Goal: Book appointment/travel/reservation

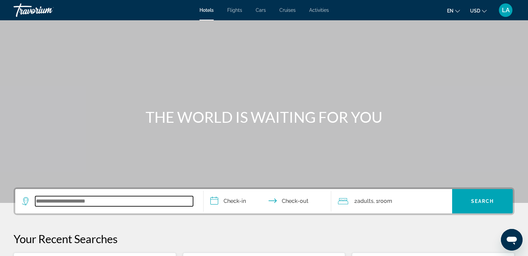
click at [89, 202] on input "Search widget" at bounding box center [114, 201] width 158 height 10
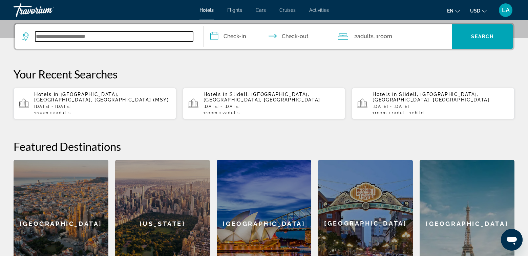
scroll to position [165, 0]
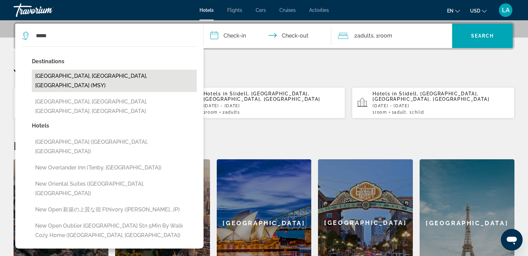
click at [57, 77] on button "[GEOGRAPHIC_DATA], [GEOGRAPHIC_DATA], [GEOGRAPHIC_DATA] (MSY)" at bounding box center [114, 81] width 165 height 22
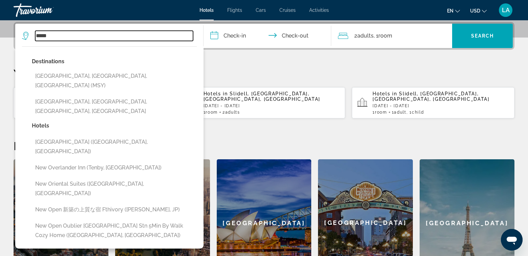
type input "**********"
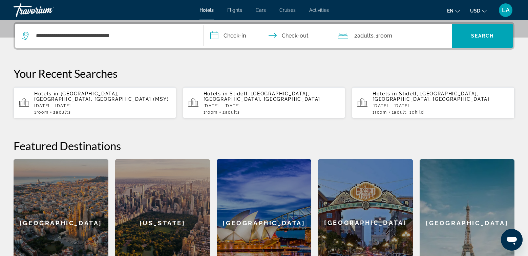
click at [239, 34] on input "**********" at bounding box center [268, 37] width 130 height 26
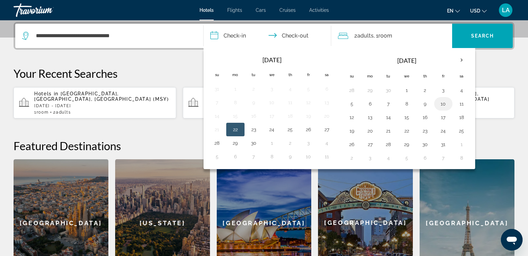
click at [443, 105] on button "10" at bounding box center [443, 103] width 11 height 9
click at [368, 120] on button "13" at bounding box center [369, 117] width 11 height 9
type input "**********"
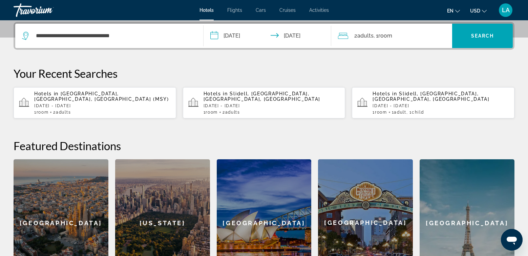
click at [360, 35] on span "Adults" at bounding box center [365, 35] width 16 height 6
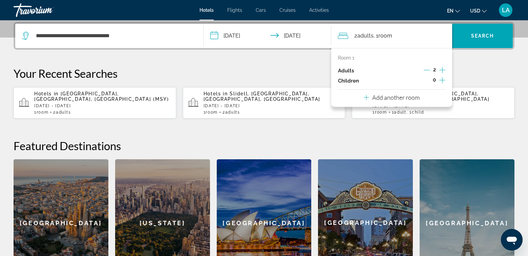
click at [466, 65] on div "**********" at bounding box center [264, 154] width 528 height 265
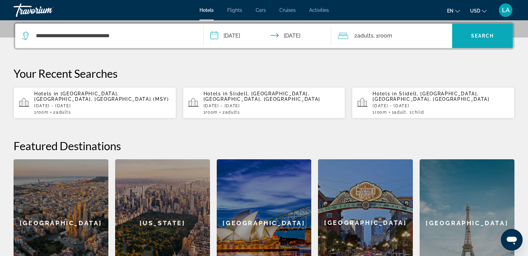
click at [482, 37] on span "Search" at bounding box center [482, 35] width 23 height 5
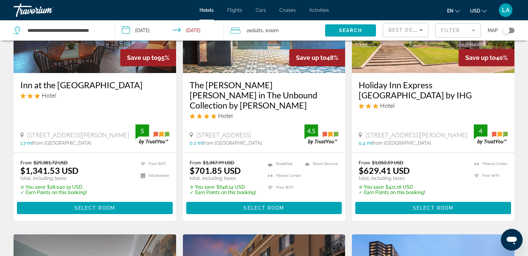
scroll to position [102, 0]
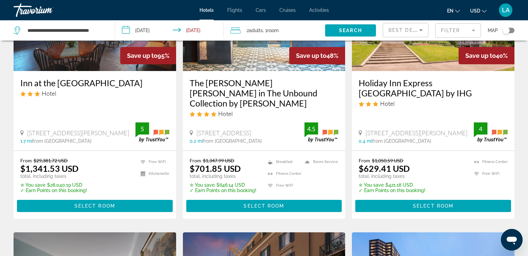
click at [423, 29] on icon "Sort by" at bounding box center [421, 30] width 8 height 8
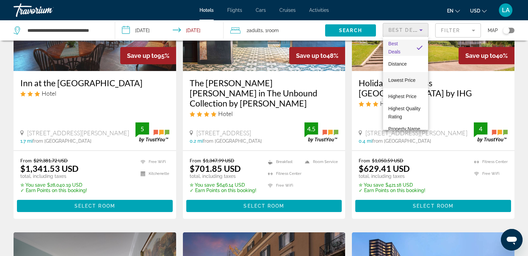
click at [403, 81] on span "Lowest Price" at bounding box center [401, 79] width 27 height 5
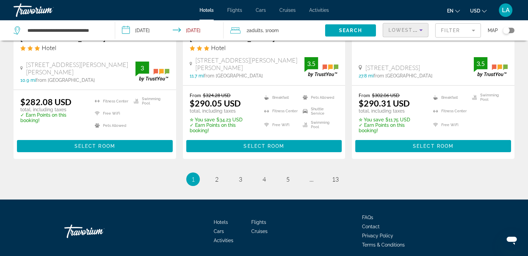
scroll to position [949, 0]
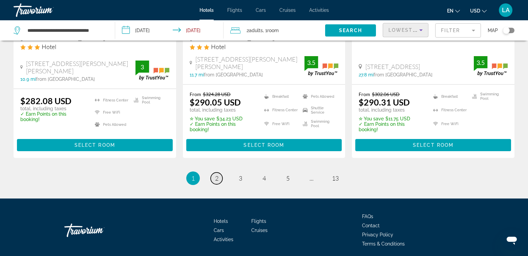
click at [216, 175] on span "2" at bounding box center [216, 178] width 3 height 7
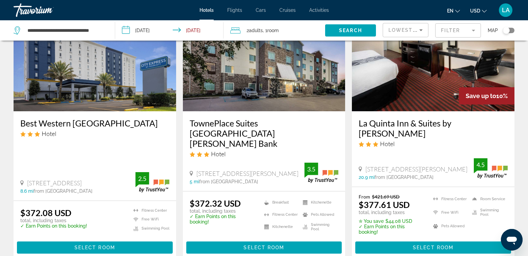
scroll to position [338, 0]
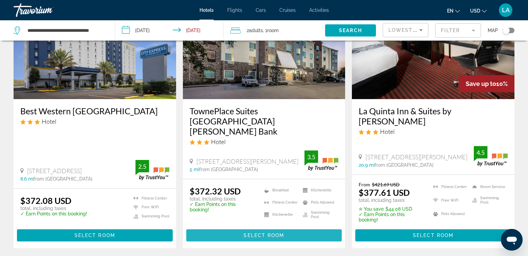
click at [258, 233] on span "Select Room" at bounding box center [263, 235] width 41 height 5
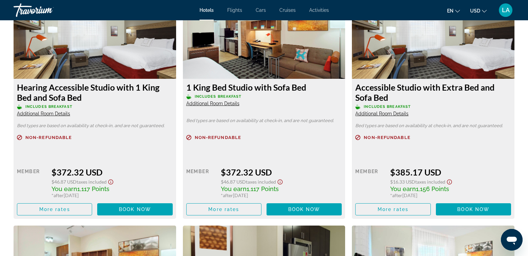
scroll to position [948, 0]
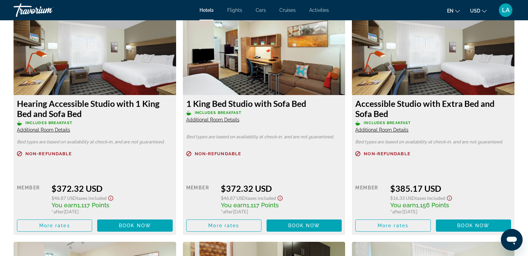
click at [382, 132] on span "Additional Room Details" at bounding box center [381, 129] width 53 height 5
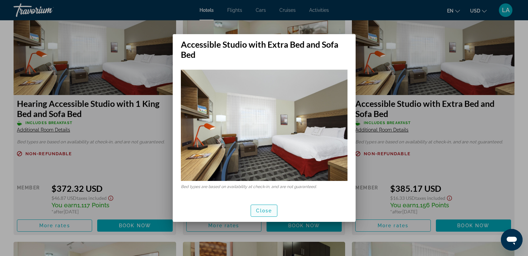
click at [264, 212] on span "Close" at bounding box center [264, 210] width 16 height 5
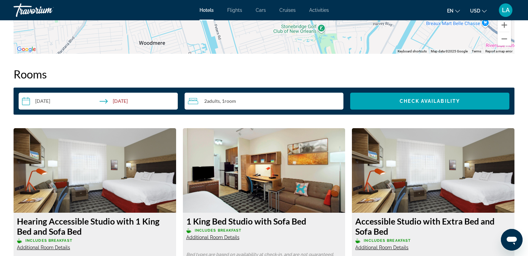
scroll to position [880, 0]
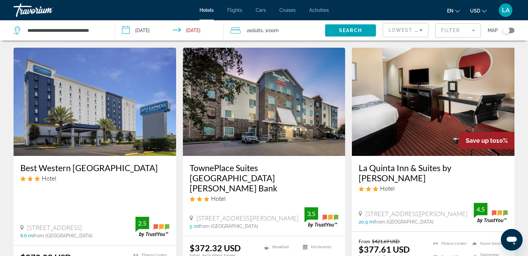
scroll to position [338, 0]
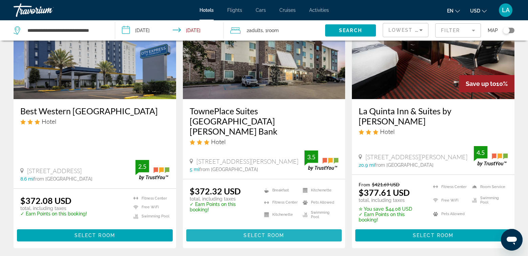
click at [264, 229] on button "Select Room" at bounding box center [264, 235] width 156 height 12
